Goal: Information Seeking & Learning: Learn about a topic

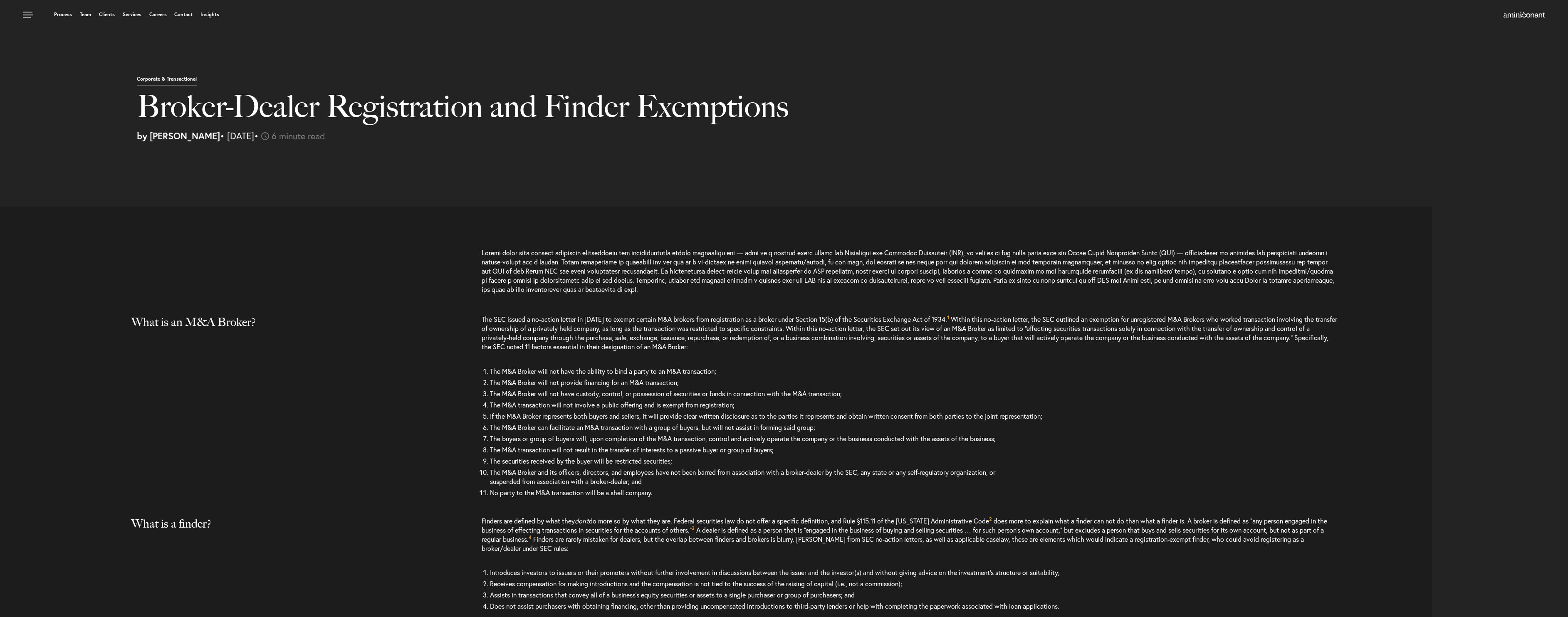
select select "US"
select select "Austin"
select select "Business and Civil Litigation"
click at [613, 292] on p at bounding box center [909, 275] width 856 height 54
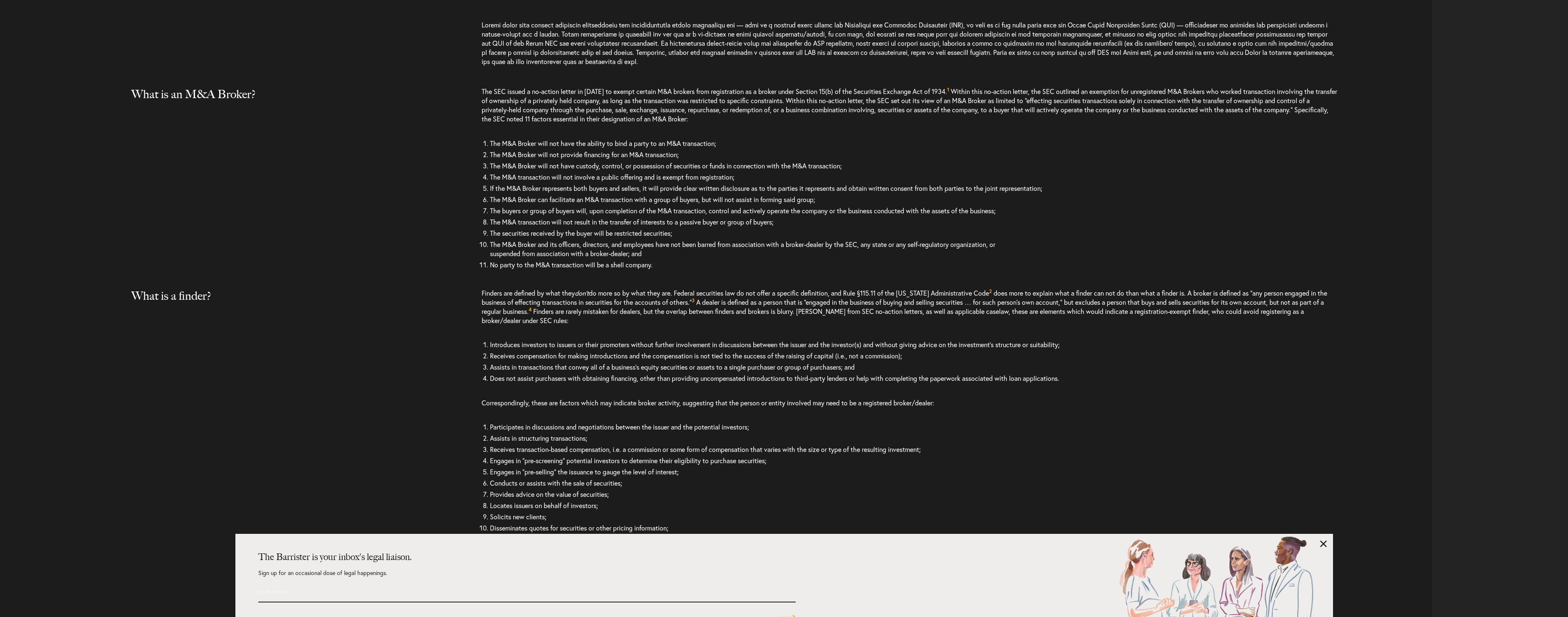
scroll to position [269, 0]
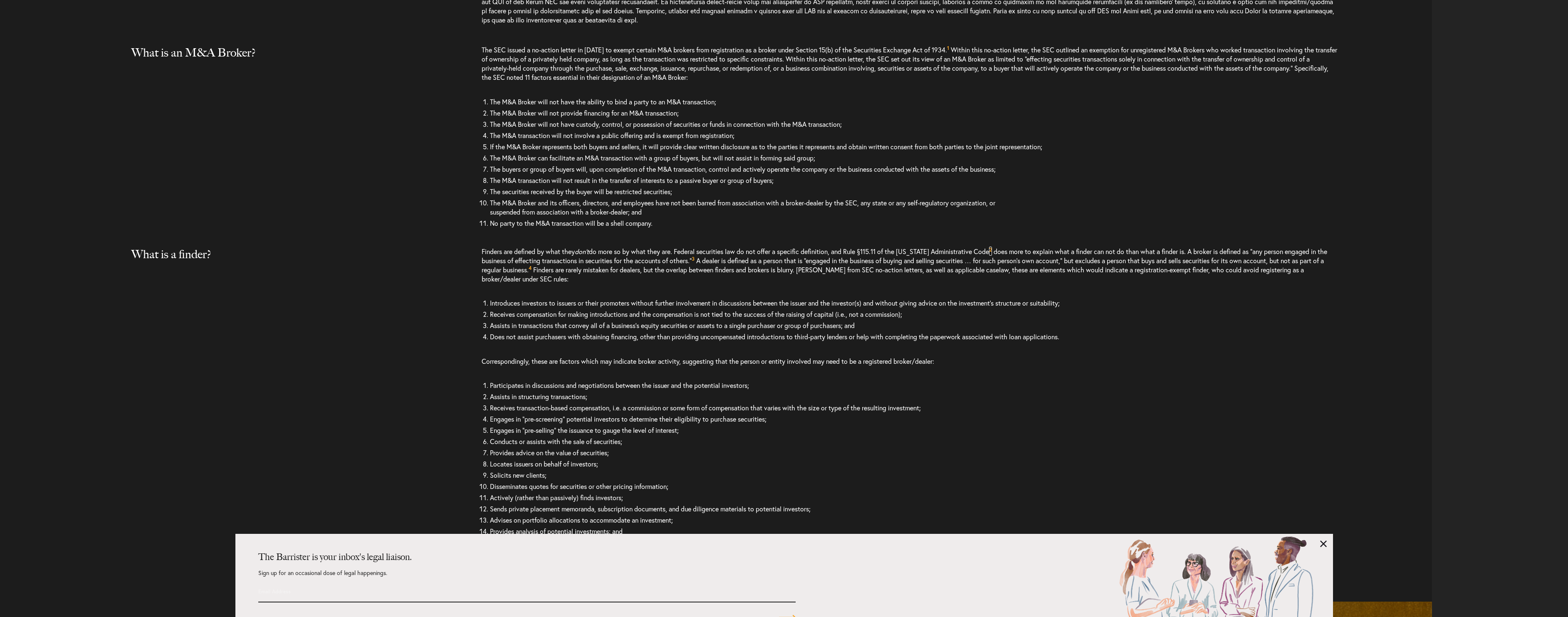
click at [989, 249] on sup "2" at bounding box center [990, 250] width 3 height 6
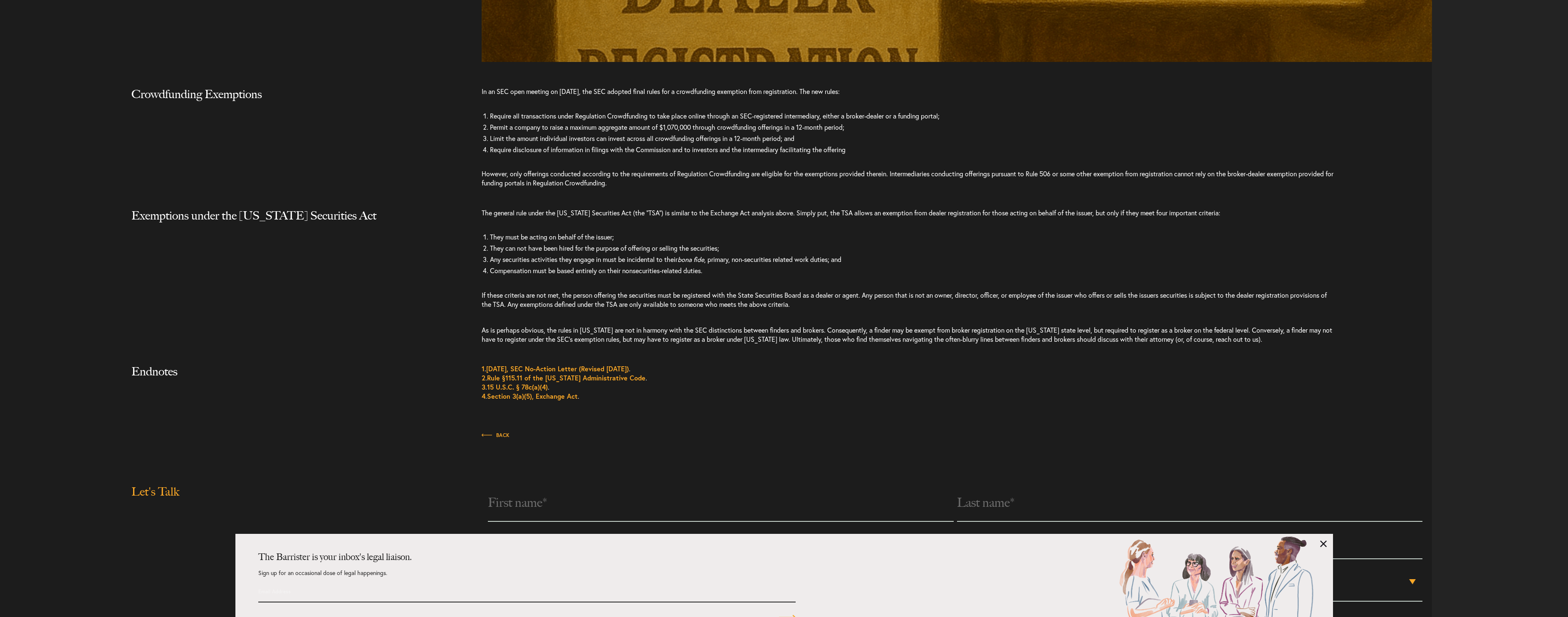
scroll to position [2060, 0]
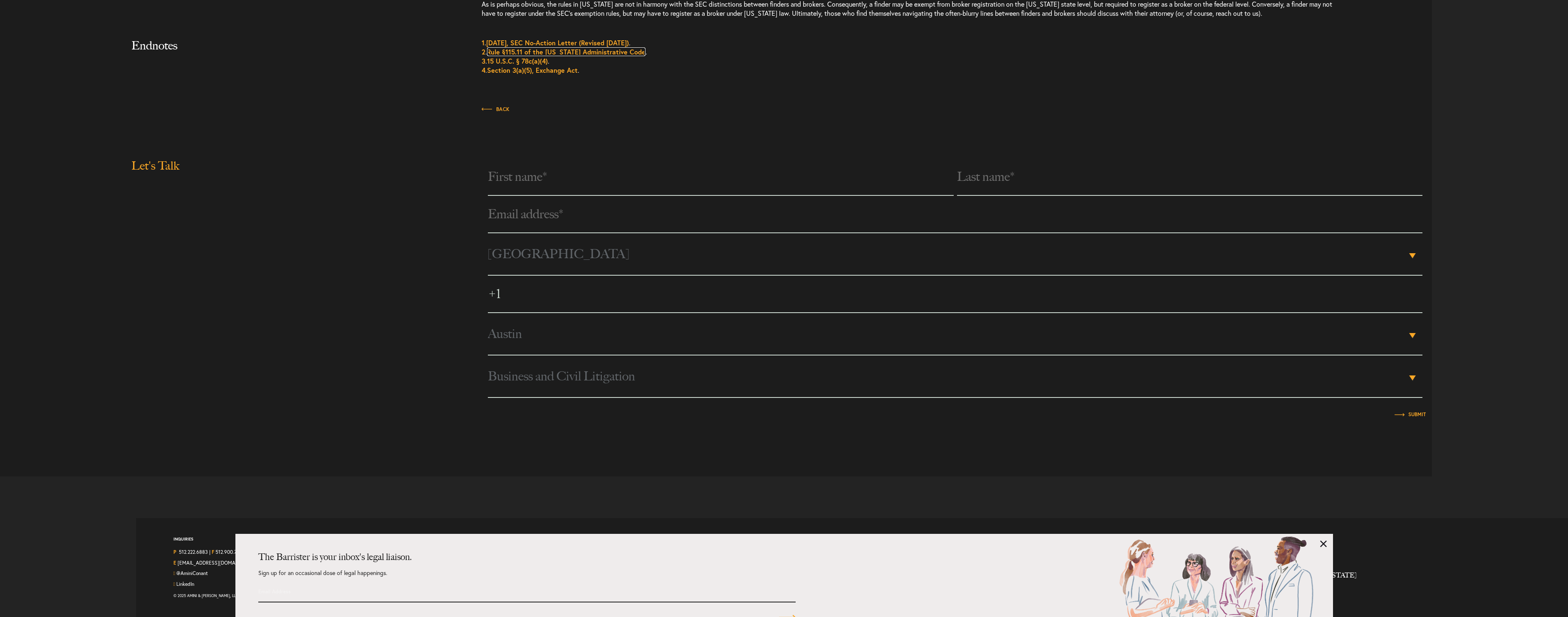
click at [581, 50] on link "Rule §115.11 of the [US_STATE] Administrative Code" at bounding box center [566, 52] width 158 height 9
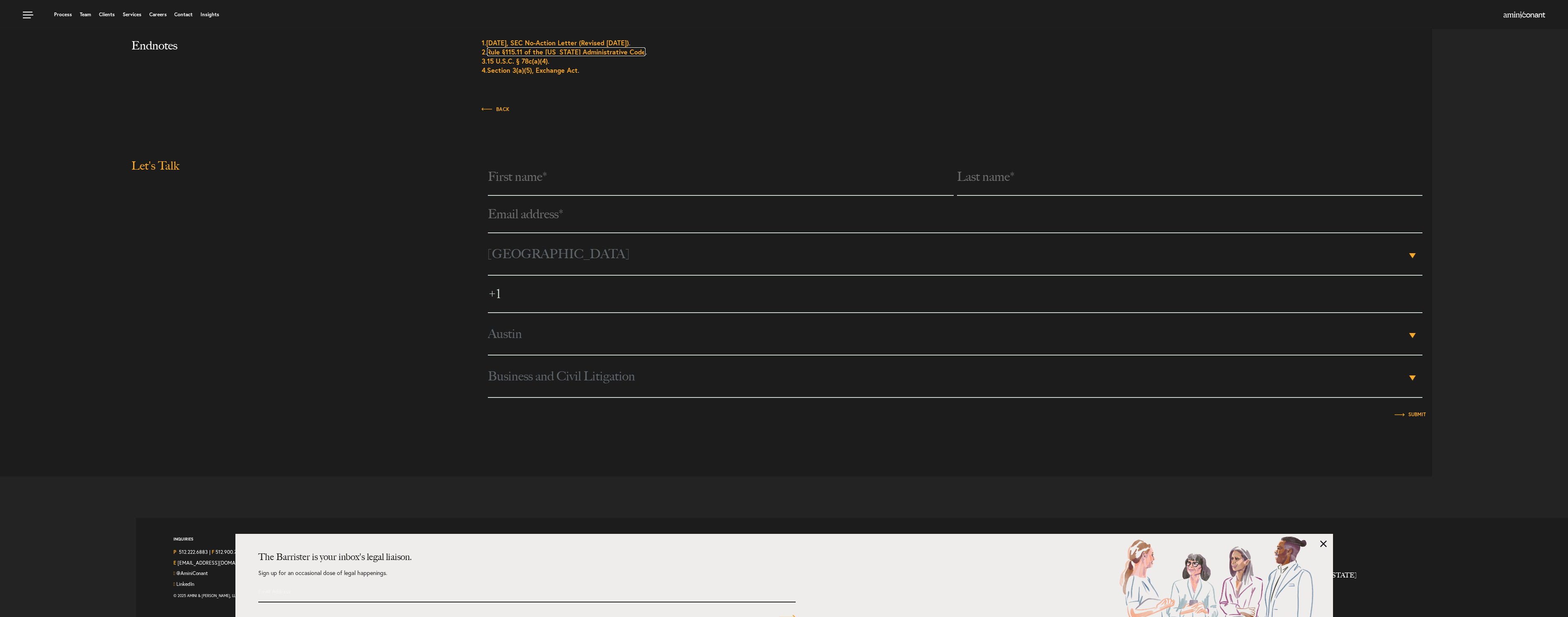
scroll to position [1894, 0]
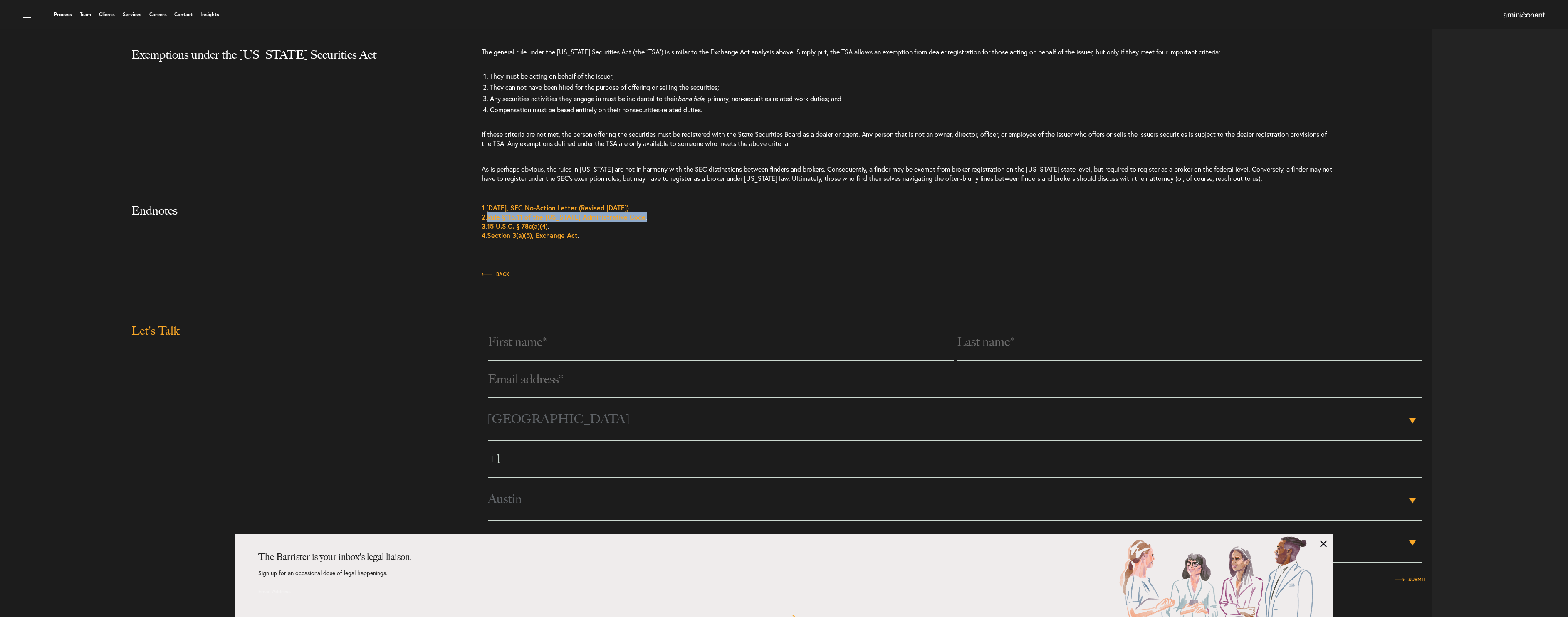
drag, startPoint x: 624, startPoint y: 218, endPoint x: 490, endPoint y: 219, distance: 134.0
click at [490, 219] on p "1 . January 31, 2014, SEC No-Action Letter (Revised February 4, 2014) . 2 . Rul…" at bounding box center [909, 226] width 856 height 45
copy span "Rule §115.11 of the Texas Administrative Code ."
click at [366, 2] on div "Process Team Clients Services Careers Contact Insights" at bounding box center [784, 14] width 1568 height 29
click at [717, 318] on div at bounding box center [719, 304] width 1426 height 37
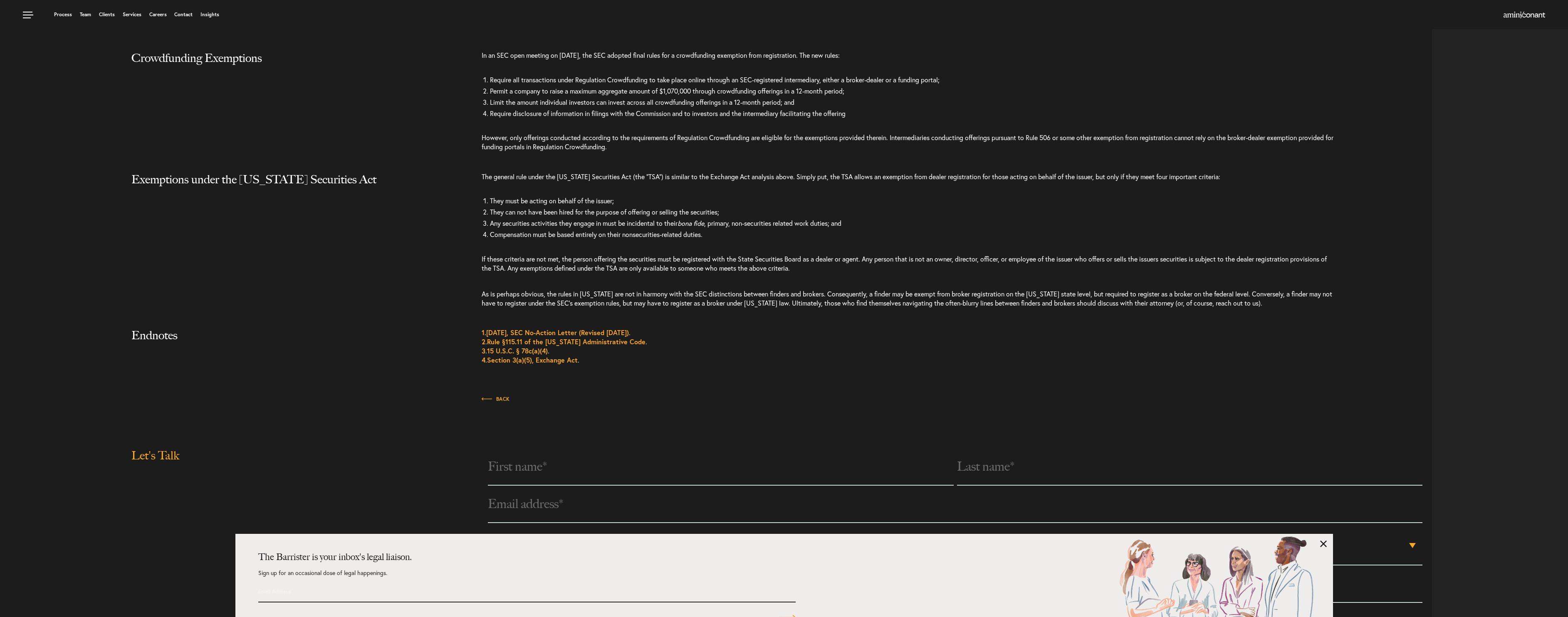
scroll to position [1728, 0]
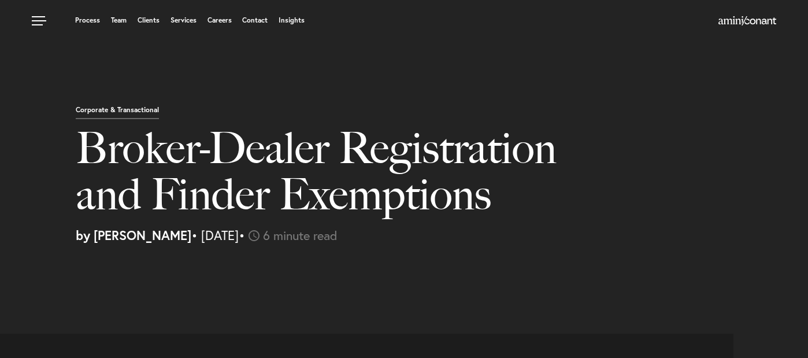
select select "US"
select select "Austin"
select select "Business and Civil Litigation"
